Goal: Task Accomplishment & Management: Manage account settings

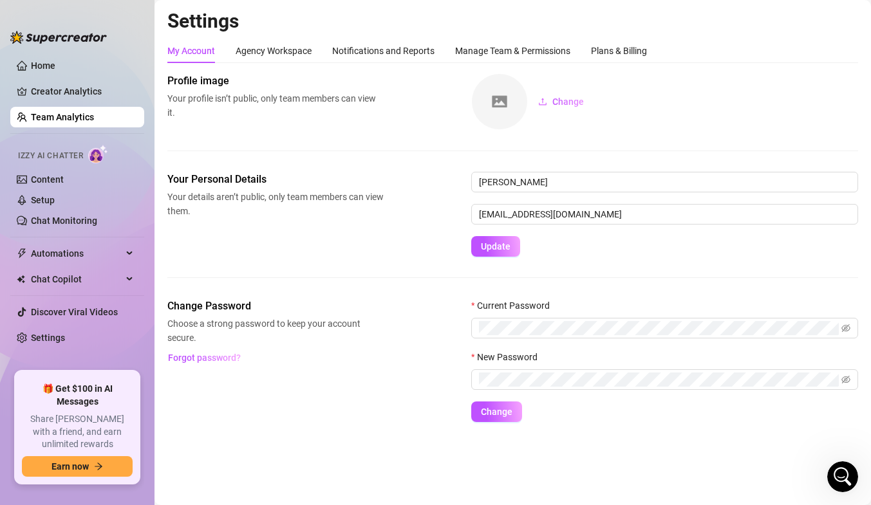
click at [592, 52] on div "My Account Agency Workspace Notifications and Reports Manage Team & Permissions…" at bounding box center [407, 51] width 480 height 24
click at [607, 50] on div "Plans & Billing" at bounding box center [619, 51] width 56 height 14
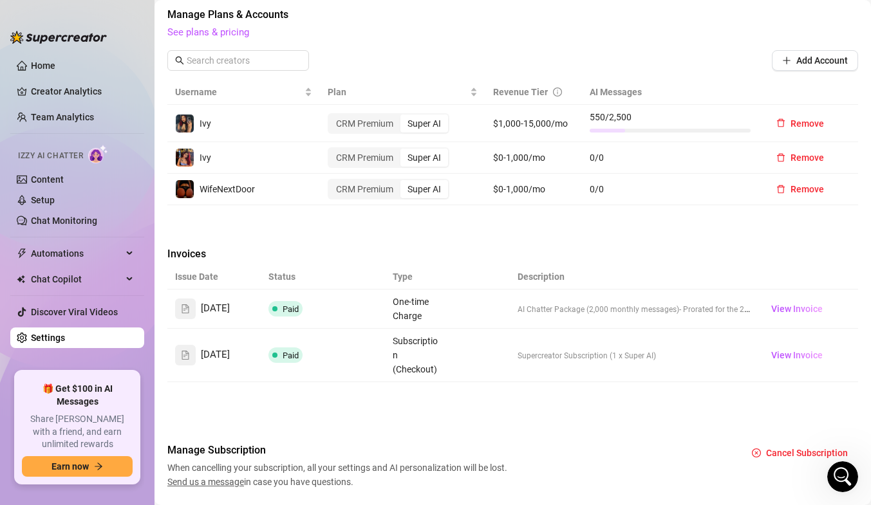
scroll to position [429, 0]
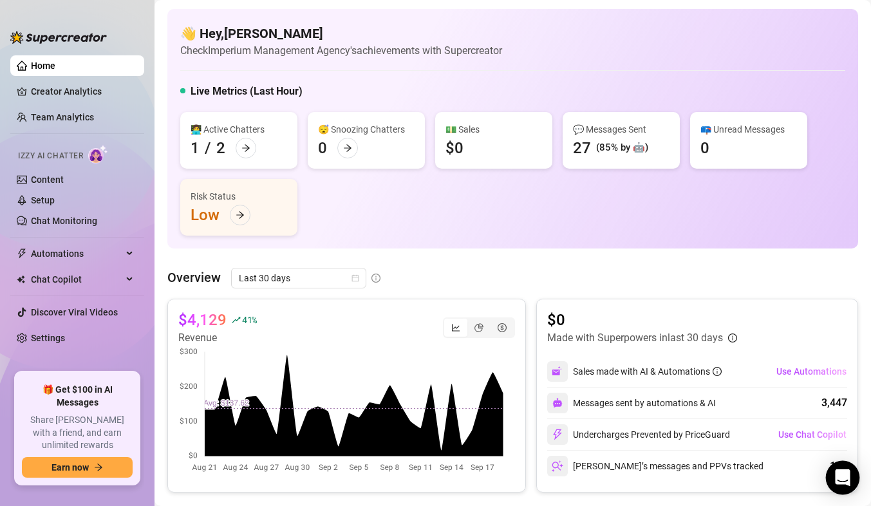
click at [849, 466] on div "Open Intercom Messenger" at bounding box center [843, 478] width 34 height 34
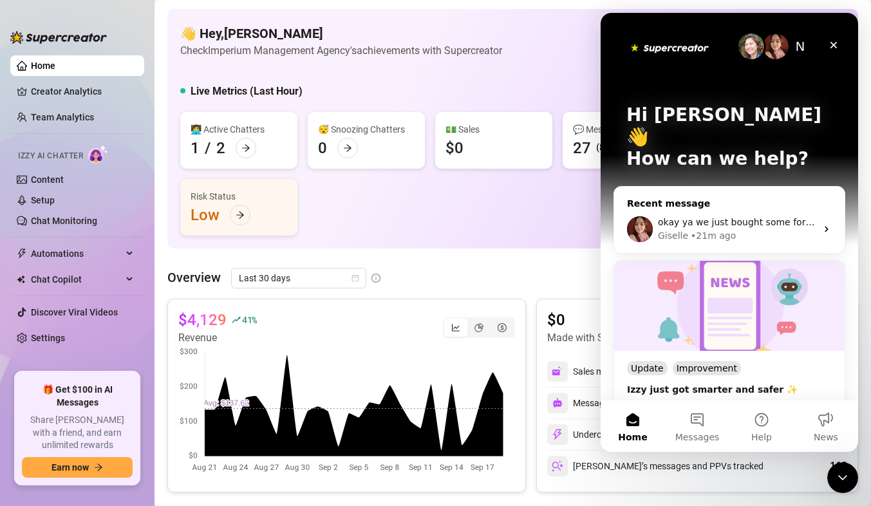
click at [719, 229] on div "• 21m ago" at bounding box center [713, 236] width 45 height 14
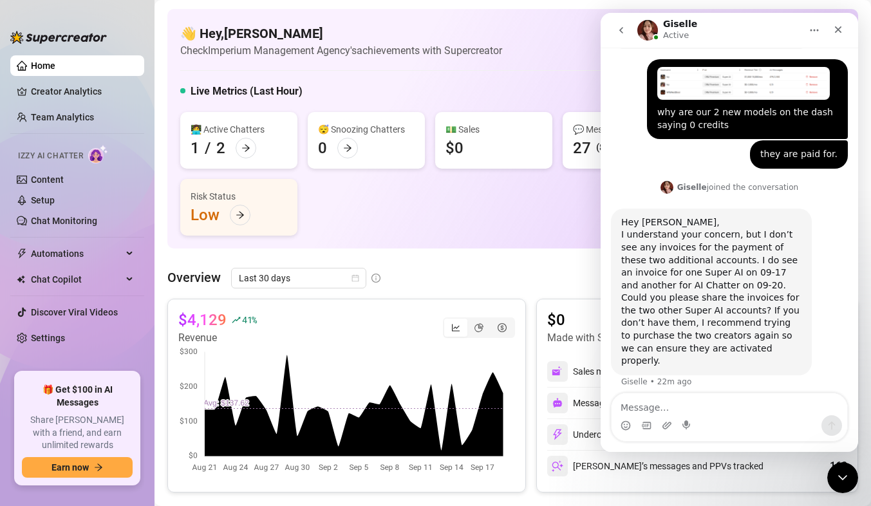
scroll to position [813, 0]
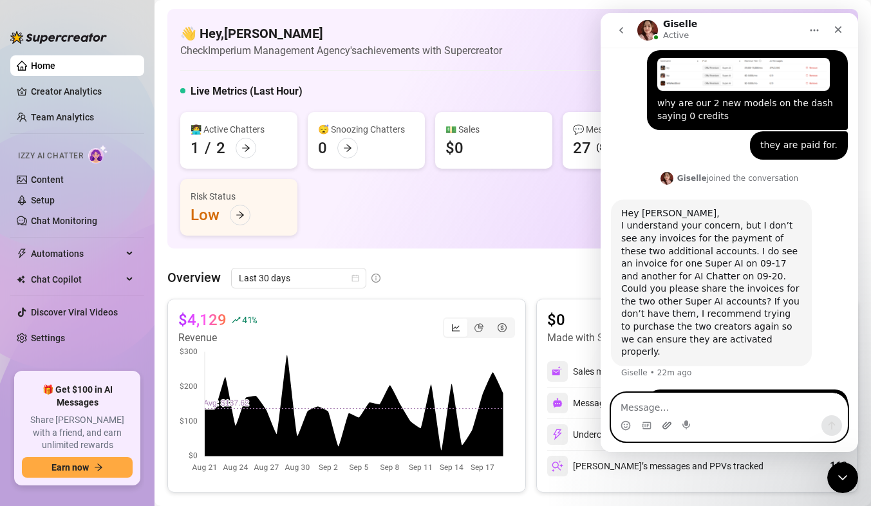
click at [668, 422] on icon "Upload attachment" at bounding box center [667, 425] width 10 height 10
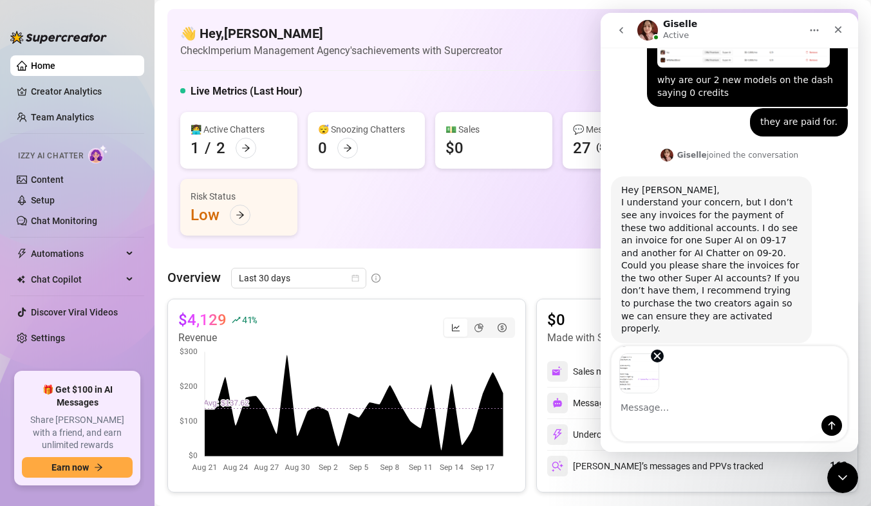
scroll to position [860, 0]
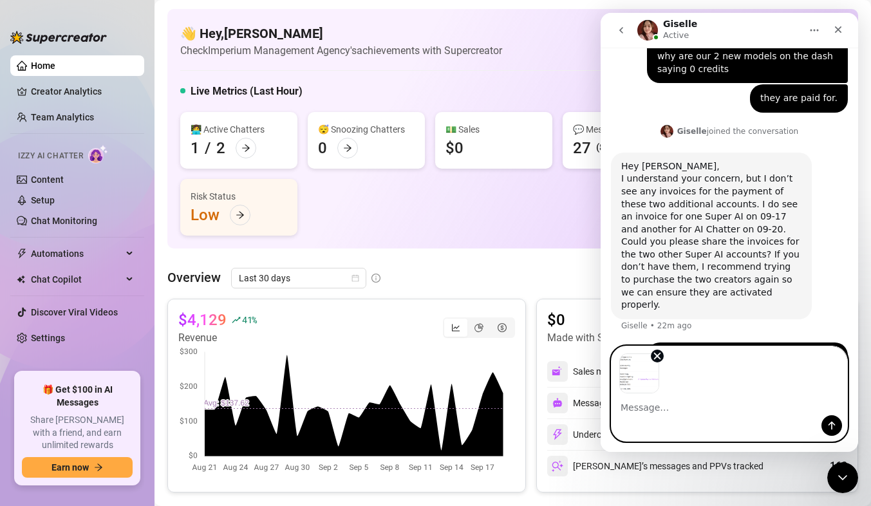
click at [652, 414] on textarea "Message…" at bounding box center [730, 404] width 236 height 22
click at [659, 357] on icon "Remove image 1" at bounding box center [658, 356] width 6 height 6
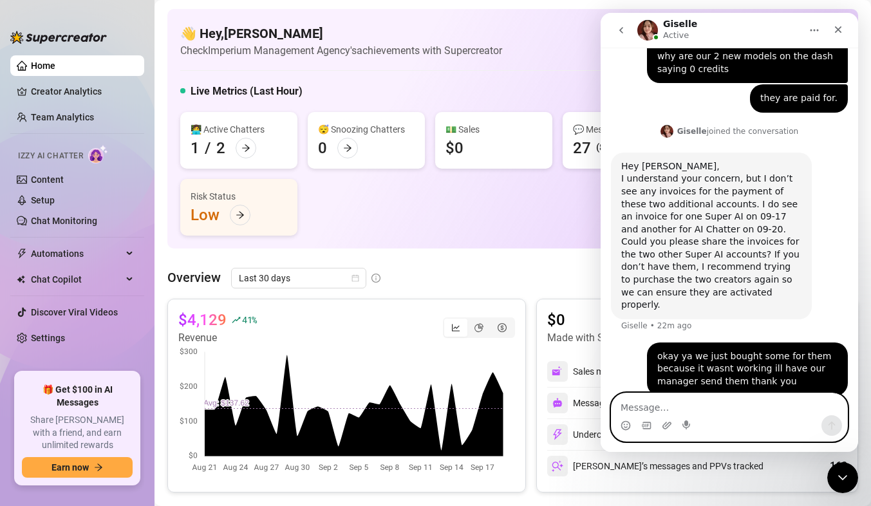
scroll to position [813, 0]
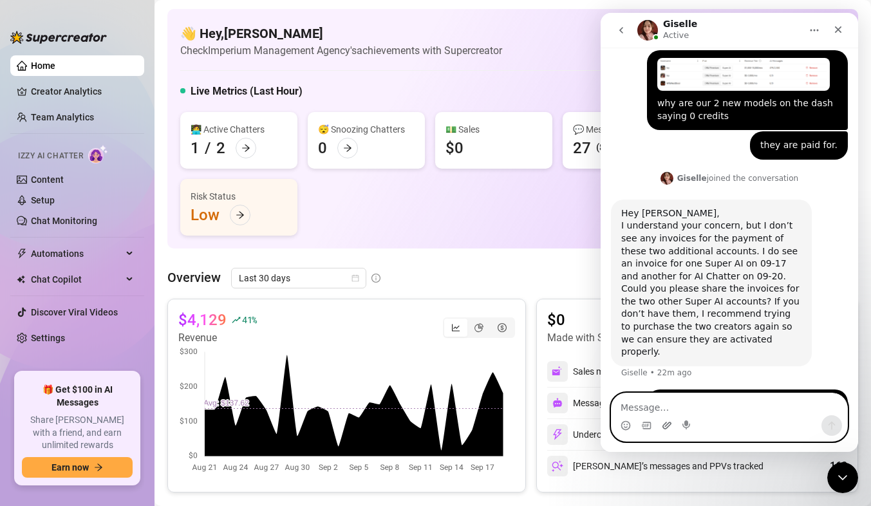
click at [663, 421] on icon "Upload attachment" at bounding box center [667, 425] width 10 height 10
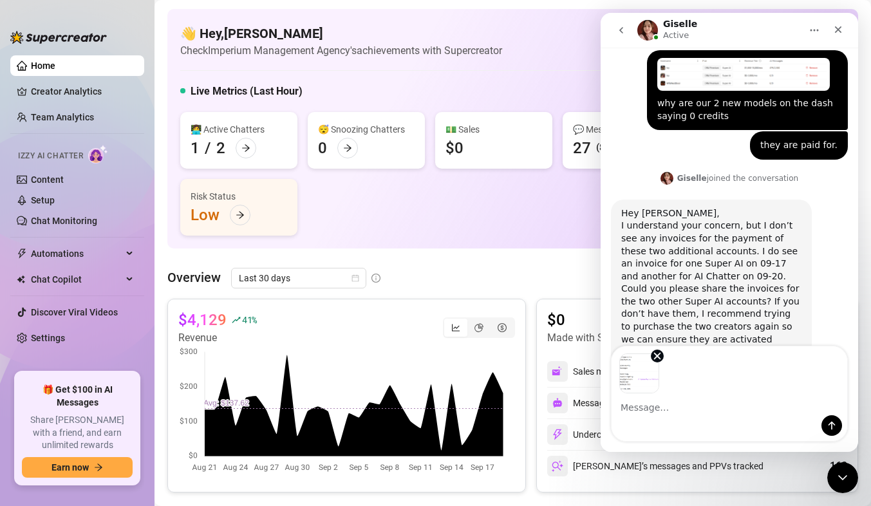
scroll to position [860, 0]
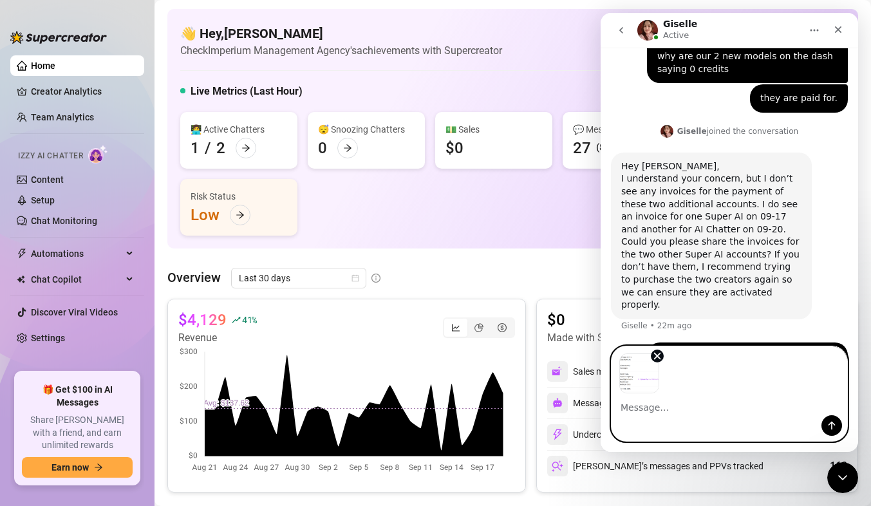
click at [628, 409] on textarea "Message…" at bounding box center [730, 404] width 236 height 22
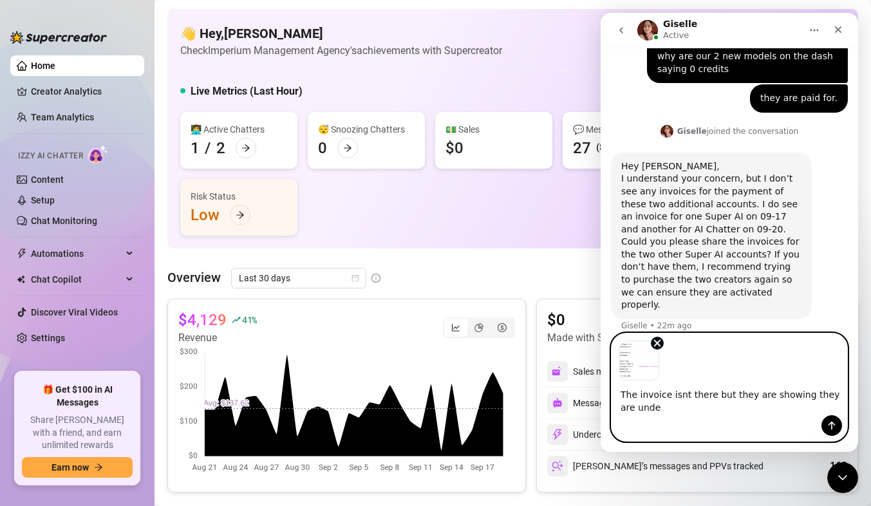
scroll to position [872, 0]
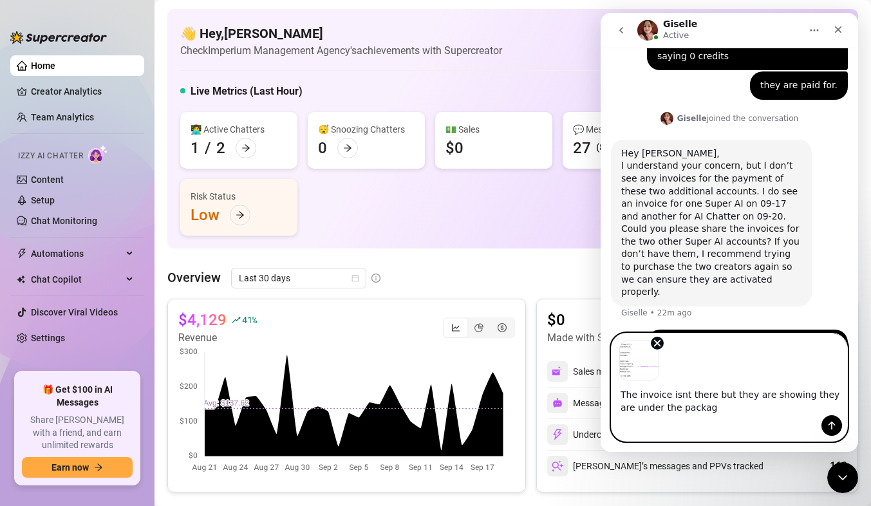
type textarea "The invoice isnt there but they are showing they are under the package"
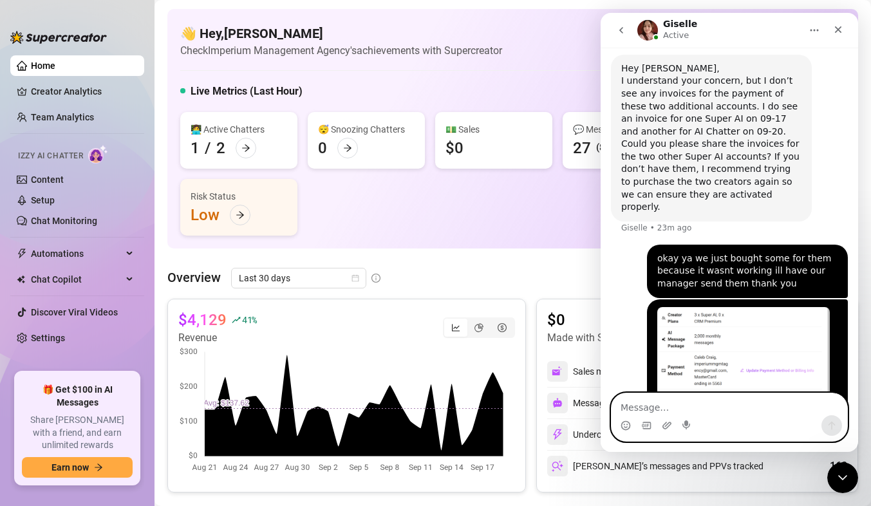
scroll to position [959, 0]
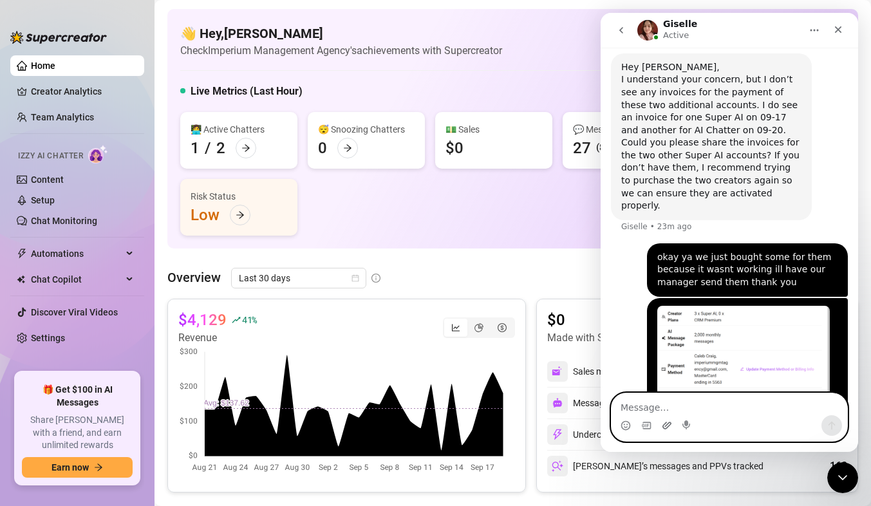
click at [664, 423] on icon "Upload attachment" at bounding box center [667, 425] width 10 height 10
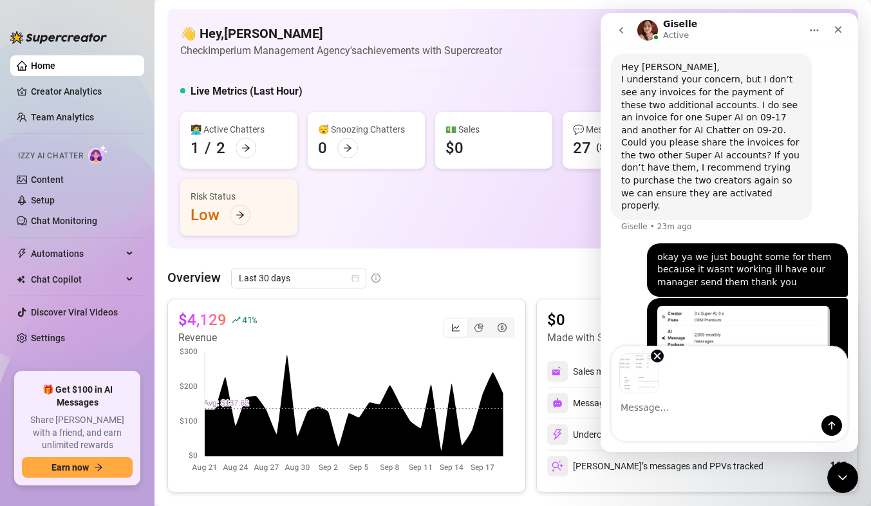
scroll to position [1006, 0]
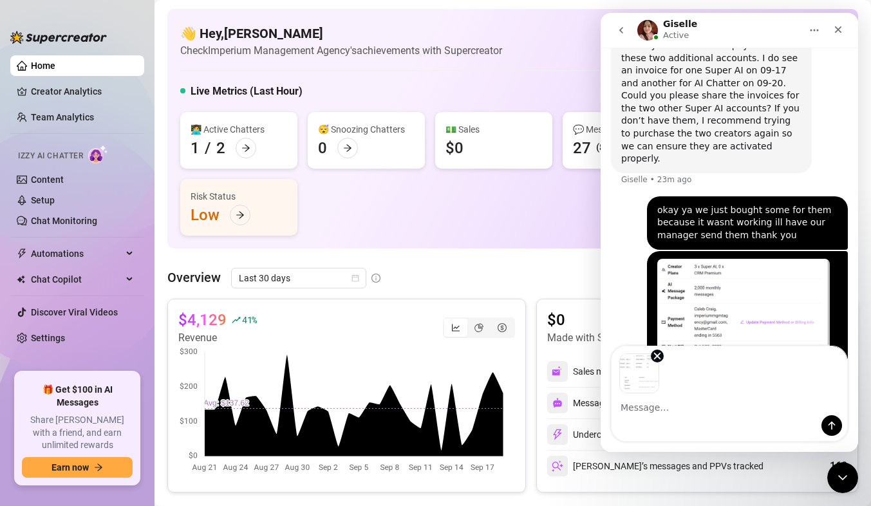
click at [637, 407] on textarea "Message…" at bounding box center [730, 404] width 236 height 22
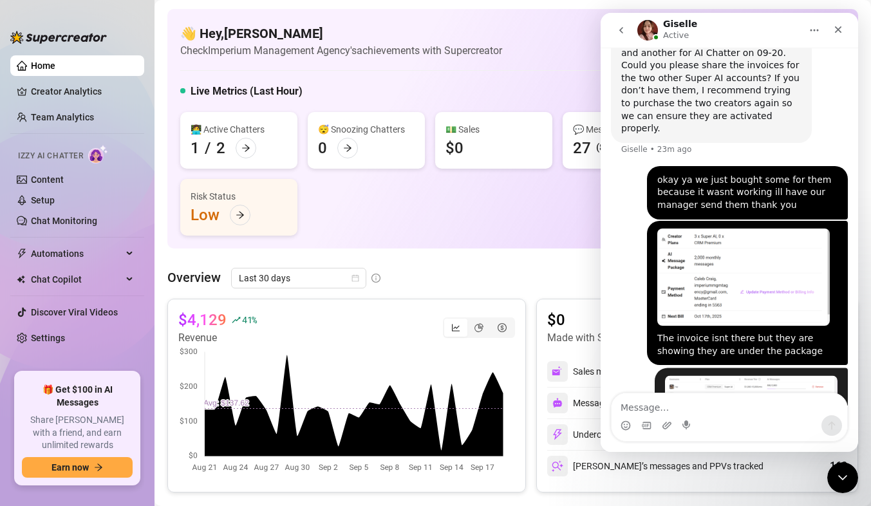
scroll to position [1055, 0]
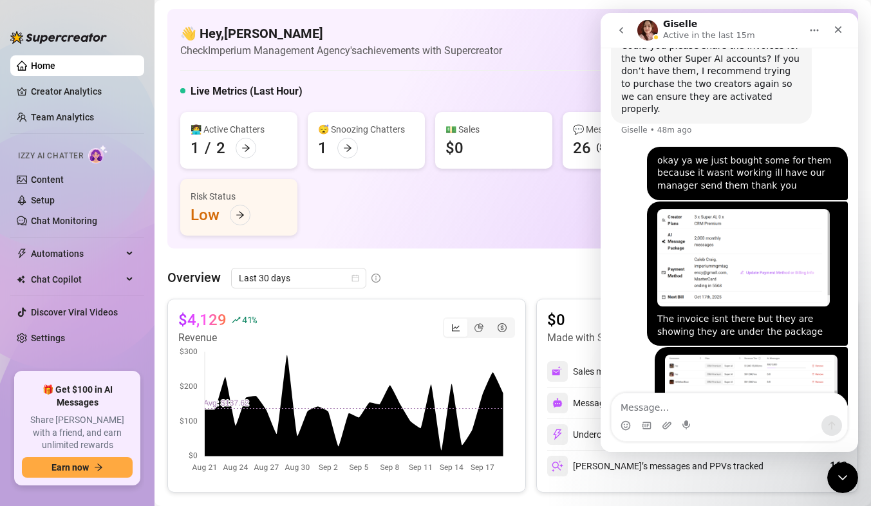
click at [436, 256] on div "👋 Hey, Nathen Hunt Check Imperium Management Agency's achievements with Supercr…" at bounding box center [512, 498] width 691 height 979
click at [842, 33] on icon "Close" at bounding box center [838, 29] width 10 height 10
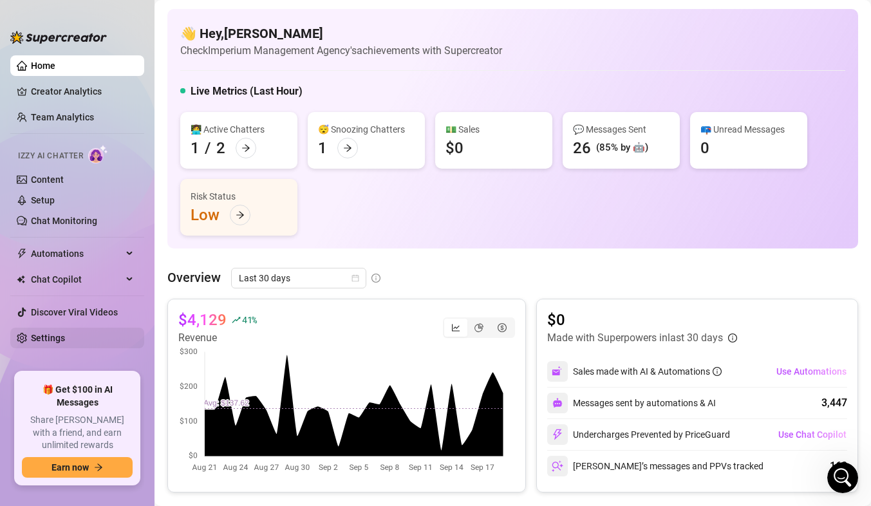
click at [61, 334] on link "Settings" at bounding box center [48, 338] width 34 height 10
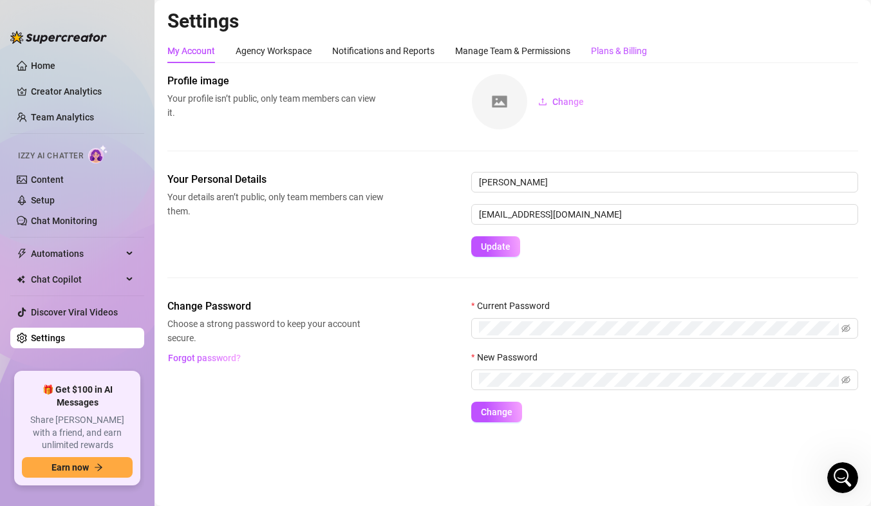
click at [607, 48] on div "Plans & Billing" at bounding box center [619, 51] width 56 height 14
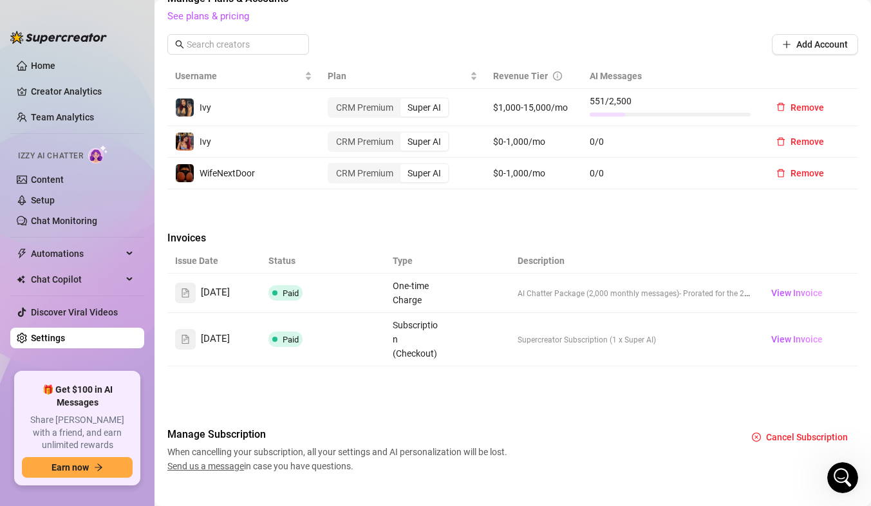
scroll to position [467, 0]
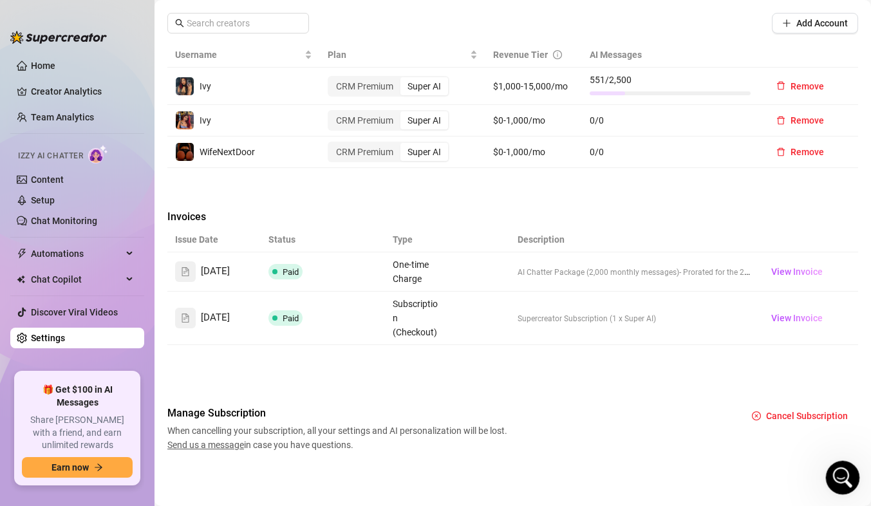
click at [852, 479] on div "Open Intercom Messenger" at bounding box center [841, 476] width 42 height 42
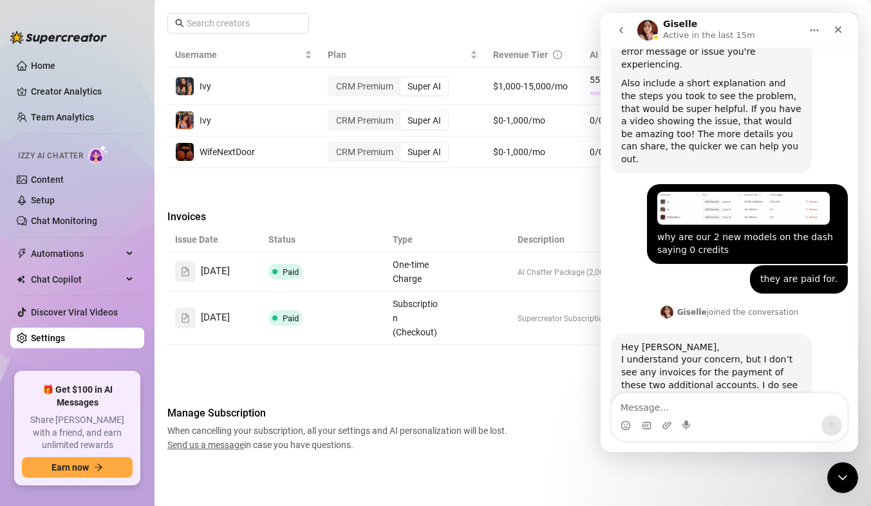
click at [437, 198] on div "Billing Overview Creator Plans 3 x Super AI, 0 x CRM Premium AI Message Package…" at bounding box center [512, 30] width 691 height 843
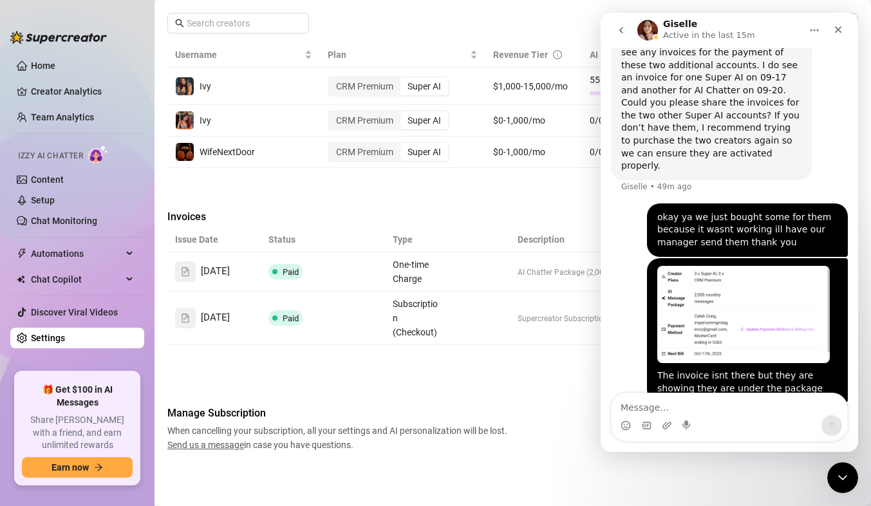
scroll to position [1055, 0]
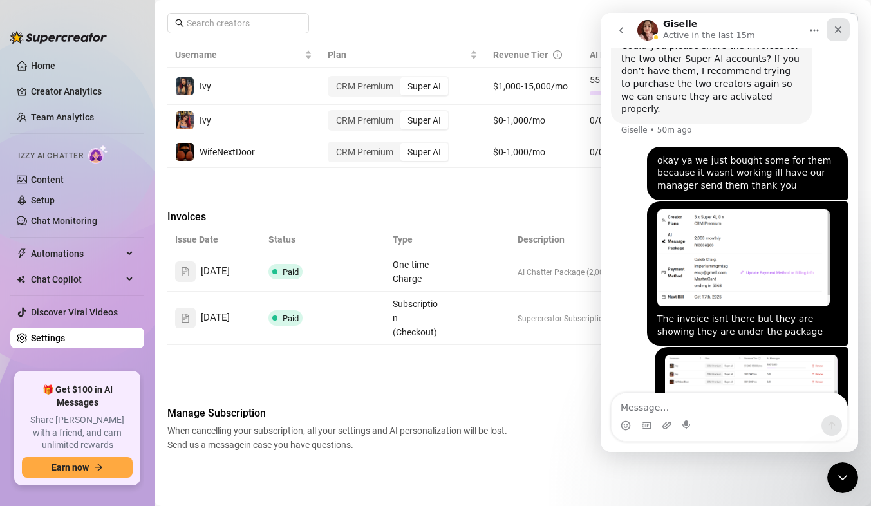
click at [834, 35] on div "Close" at bounding box center [838, 29] width 23 height 23
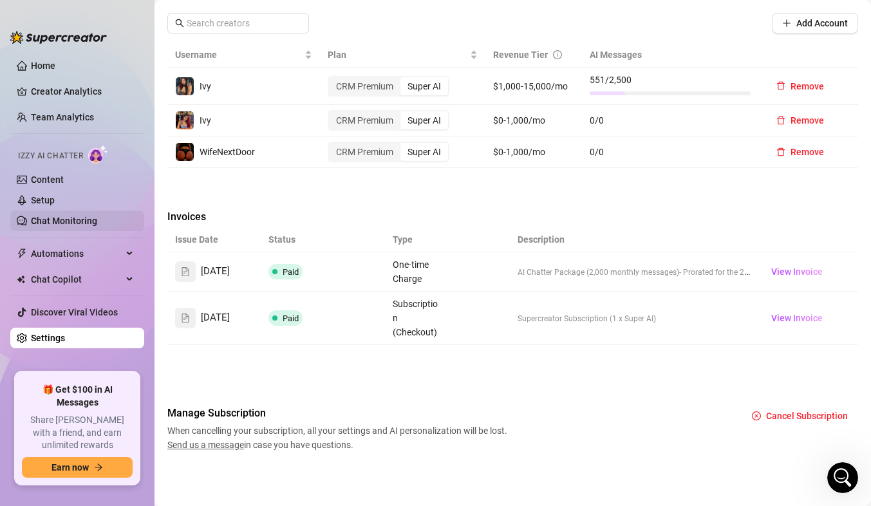
click at [84, 216] on link "Chat Monitoring" at bounding box center [64, 221] width 66 height 10
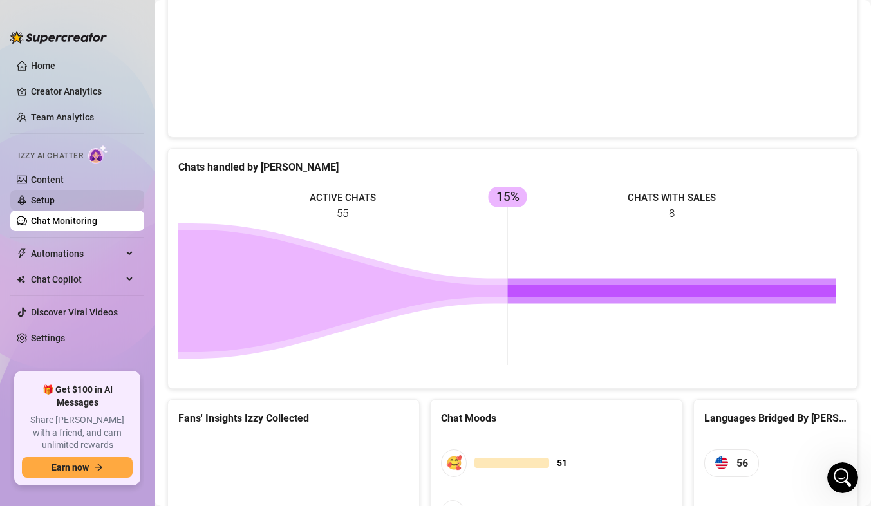
scroll to position [467, 0]
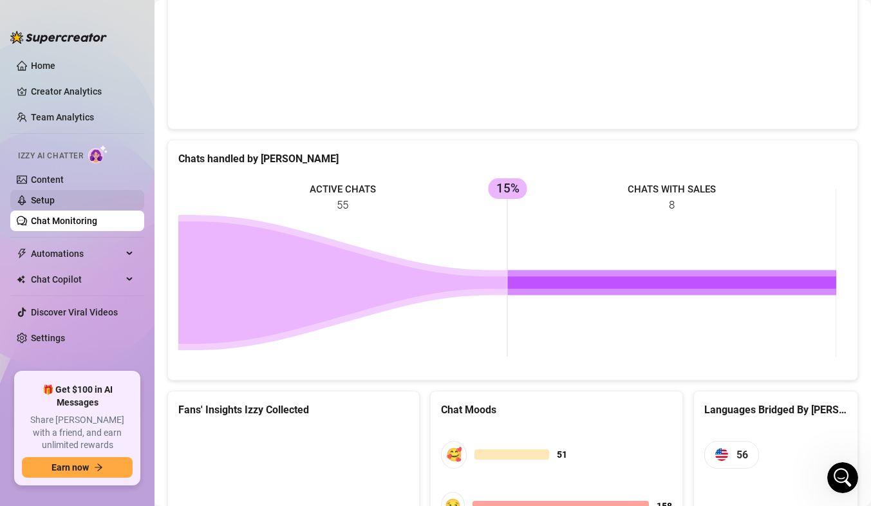
click at [55, 198] on link "Setup" at bounding box center [43, 200] width 24 height 10
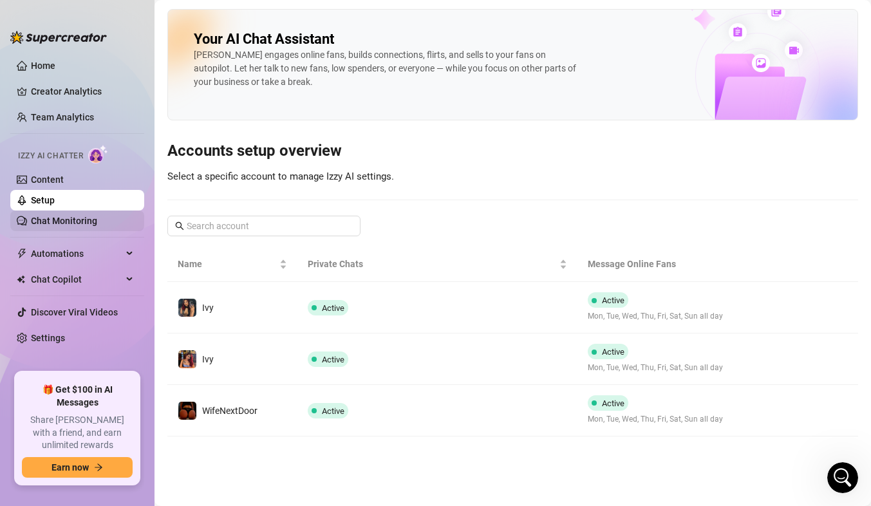
click at [67, 226] on link "Chat Monitoring" at bounding box center [64, 221] width 66 height 10
